Goal: Task Accomplishment & Management: Manage account settings

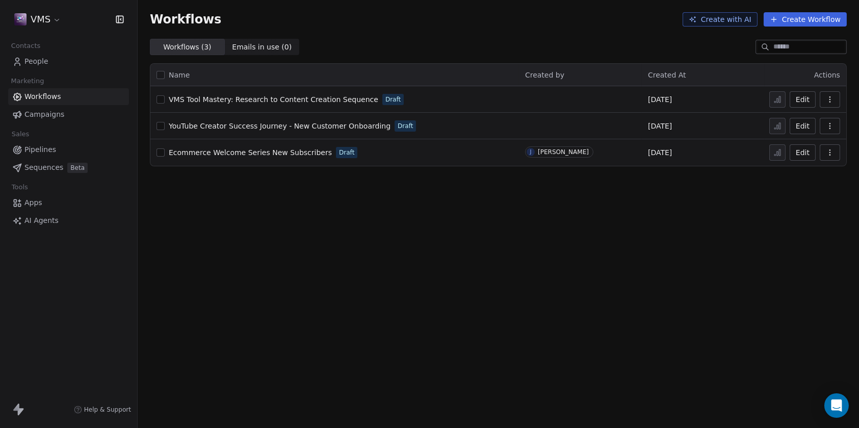
click at [280, 123] on span "YouTube Creator Success Journey - New Customer Onboarding" at bounding box center [280, 126] width 222 height 8
click at [837, 410] on div "Open Intercom Messenger" at bounding box center [836, 405] width 27 height 27
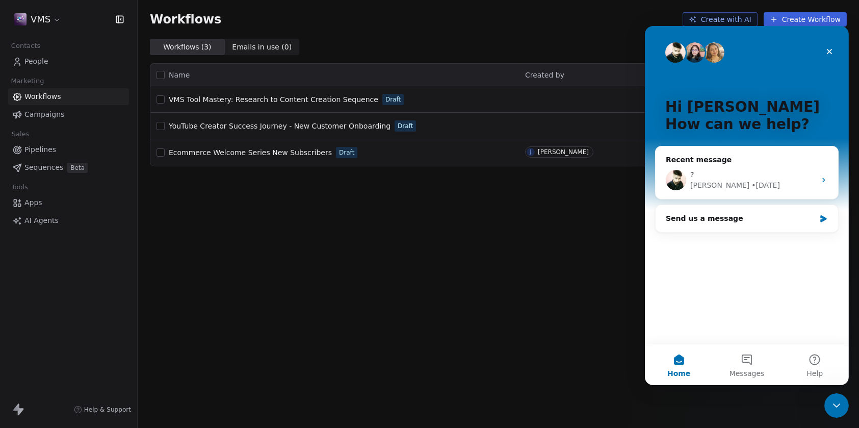
click at [615, 231] on div "Workflows Create with AI Create Workflow Workflows ( 3 ) Workflows ( 3 ) Emails…" at bounding box center [498, 214] width 721 height 428
click at [829, 51] on icon "Close" at bounding box center [829, 52] width 6 height 6
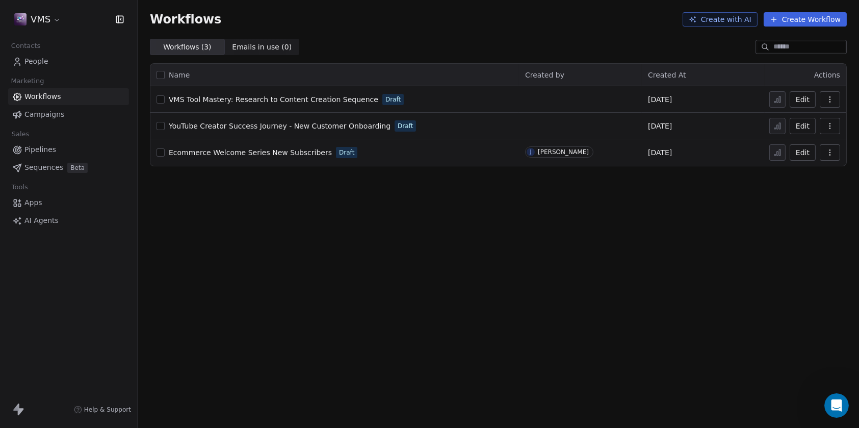
click at [44, 23] on html "VMS Contacts People Marketing Workflows Campaigns Sales Pipelines Sequences Bet…" at bounding box center [429, 214] width 859 height 428
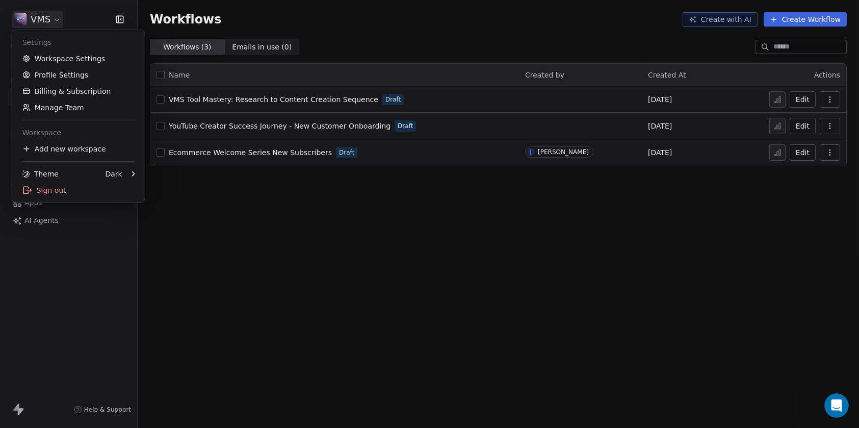
click at [49, 19] on html "VMS Contacts People Marketing Workflows Campaigns Sales Pipelines Sequences Bet…" at bounding box center [429, 214] width 859 height 428
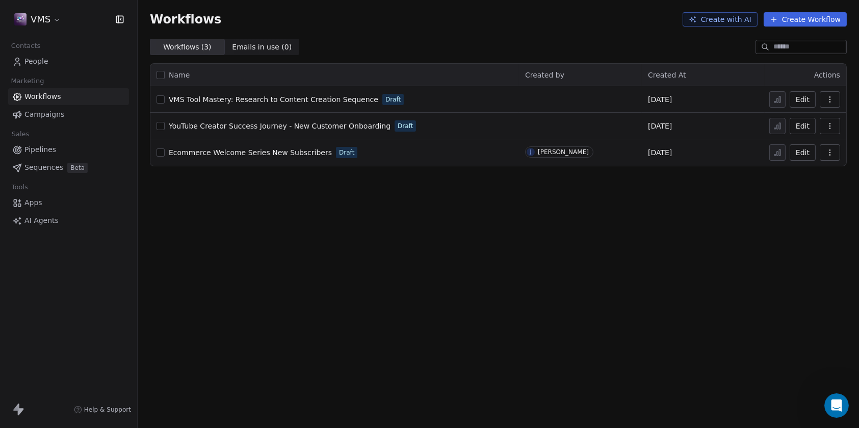
click at [51, 16] on html "VMS Contacts People Marketing Workflows Campaigns Sales Pipelines Sequences Bet…" at bounding box center [429, 214] width 859 height 428
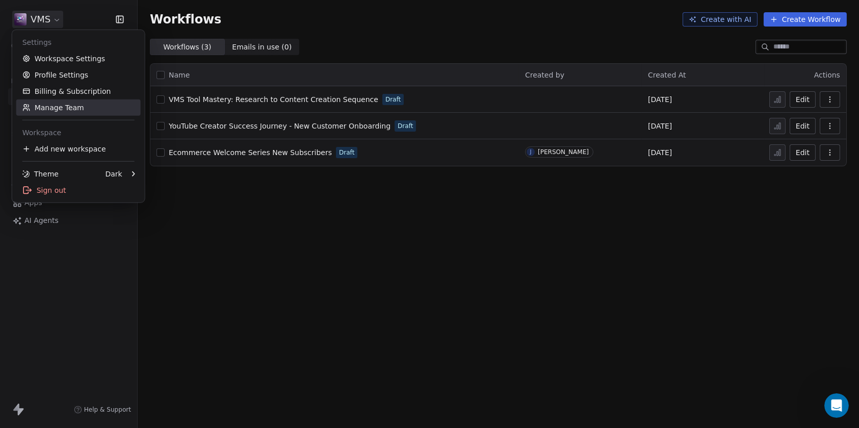
click at [59, 103] on link "Manage Team" at bounding box center [78, 107] width 124 height 16
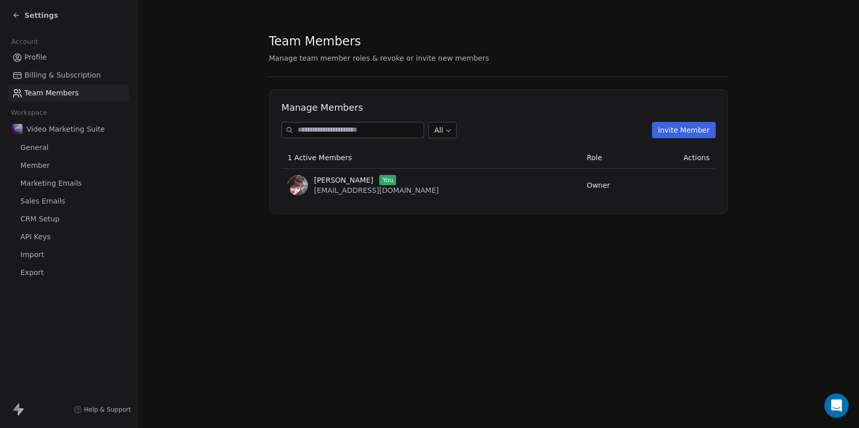
click at [35, 71] on span "Billing & Subscription" at bounding box center [62, 75] width 76 height 11
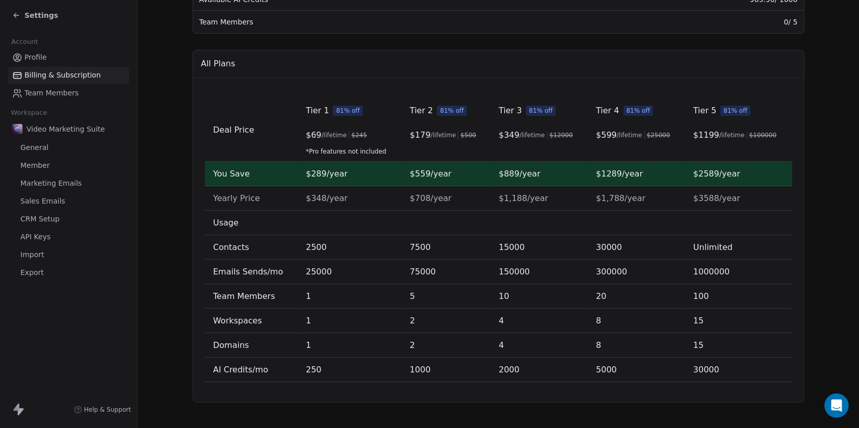
scroll to position [298, 0]
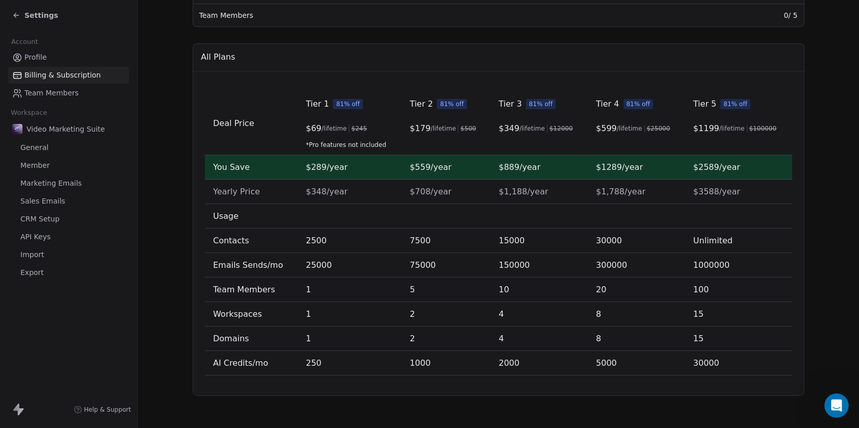
click at [36, 16] on span "Settings" at bounding box center [41, 15] width 34 height 10
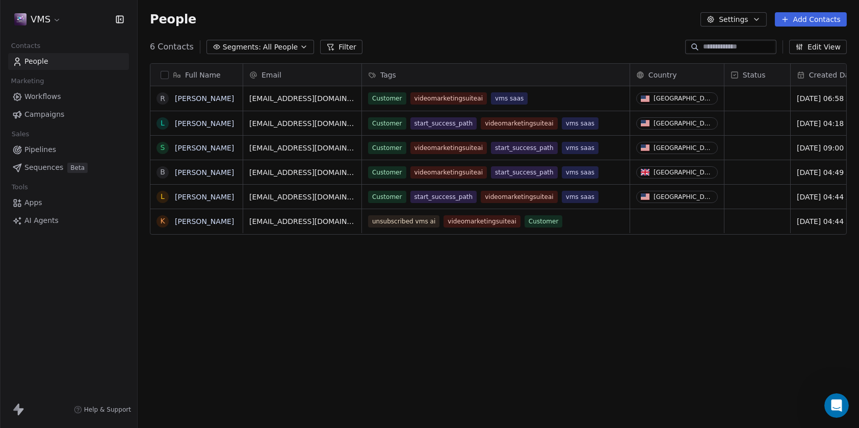
scroll to position [368, 713]
